Goal: Task Accomplishment & Management: Use online tool/utility

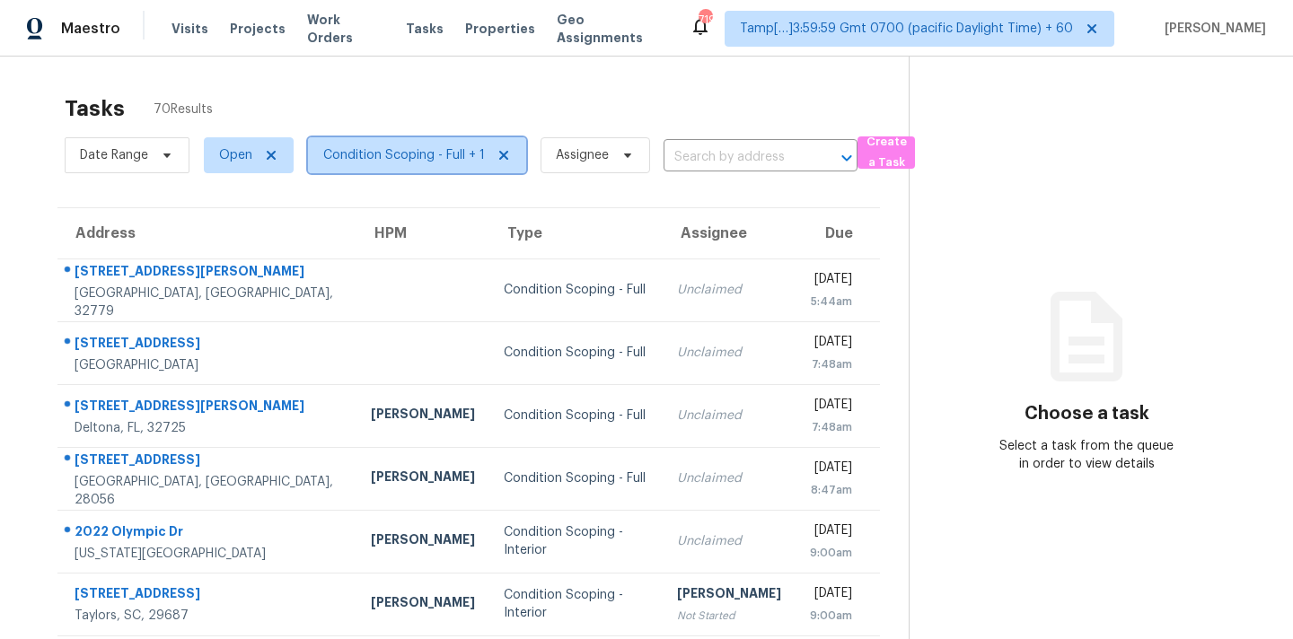
click at [429, 154] on span "Condition Scoping - Full + 1" at bounding box center [404, 155] width 162 height 18
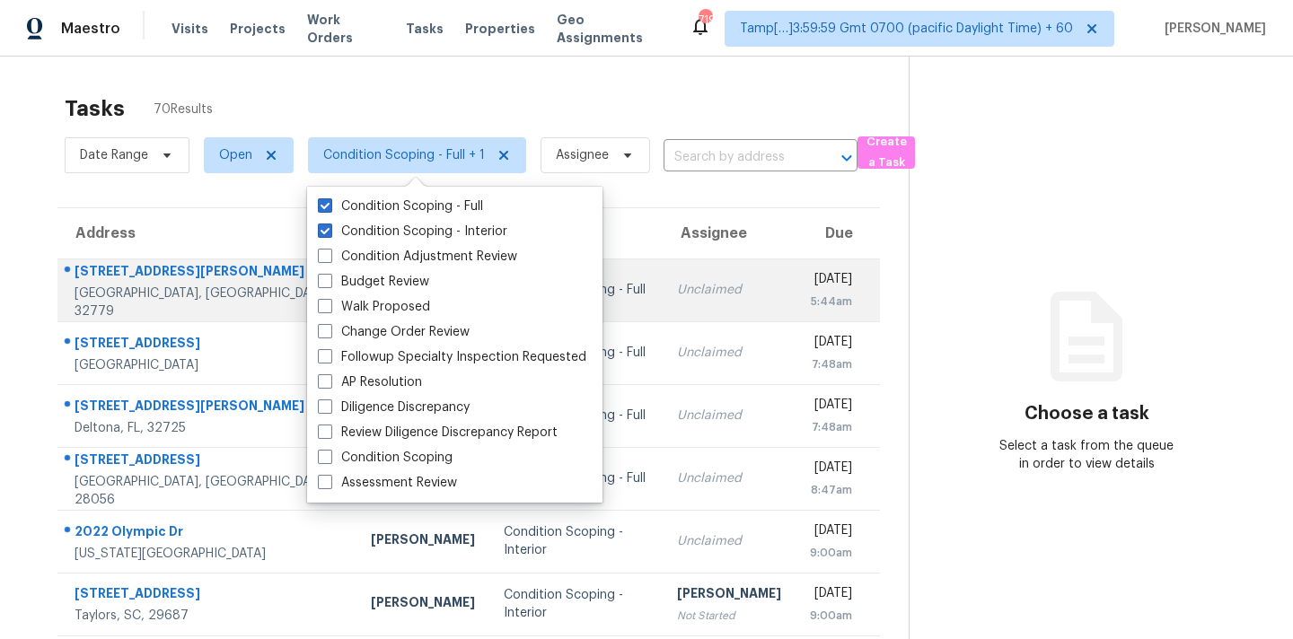
click at [663, 310] on td "Unclaimed" at bounding box center [729, 290] width 133 height 63
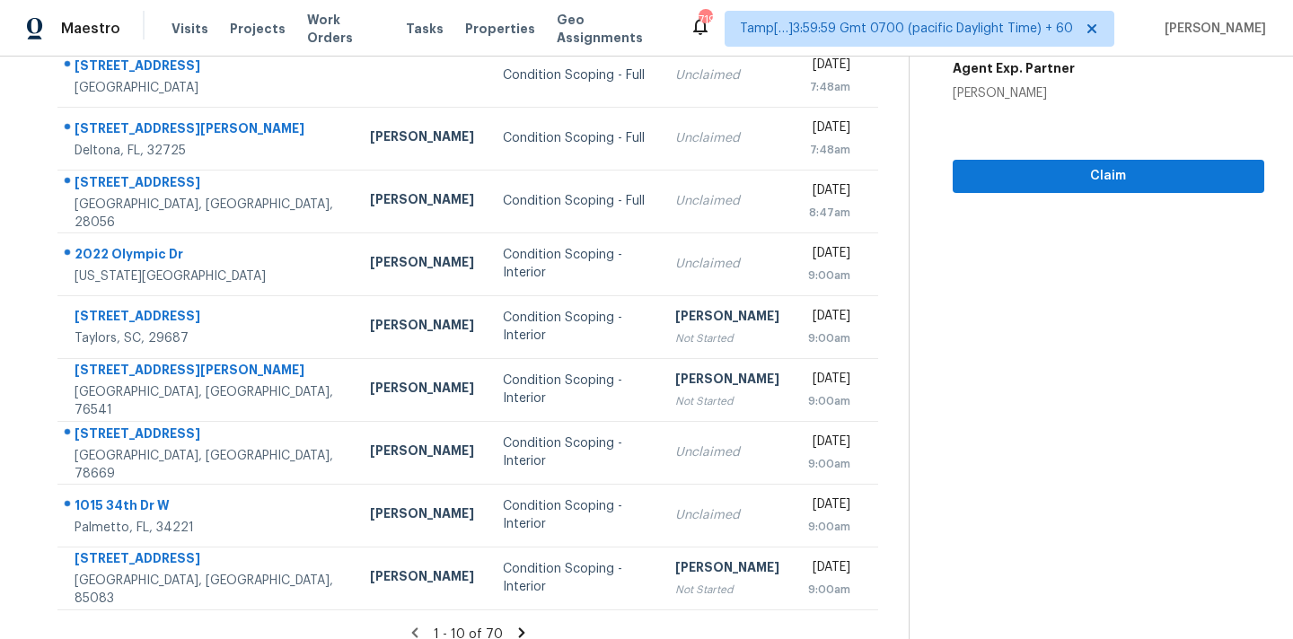
scroll to position [295, 0]
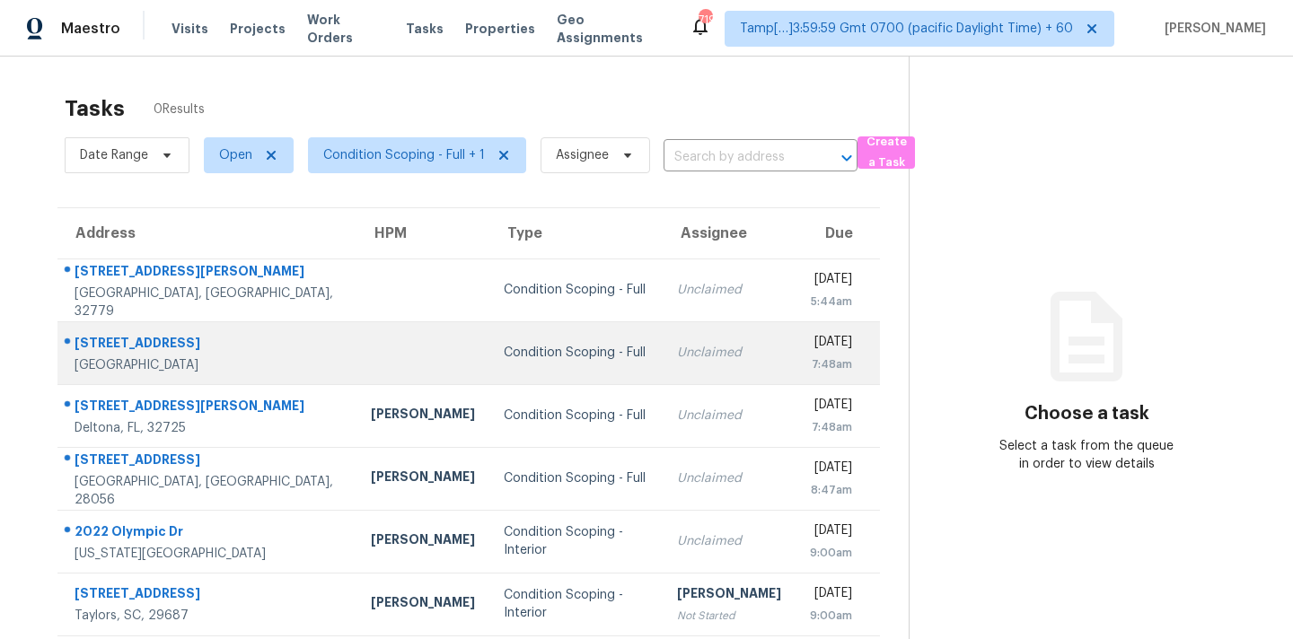
click at [796, 339] on td "[DATE] 7:48am" at bounding box center [838, 352] width 84 height 63
